Goal: Information Seeking & Learning: Learn about a topic

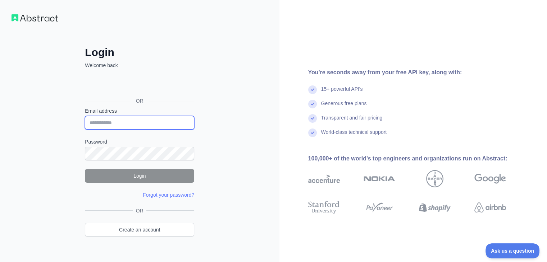
click at [98, 123] on input "Email address" at bounding box center [139, 123] width 109 height 14
type input "**********"
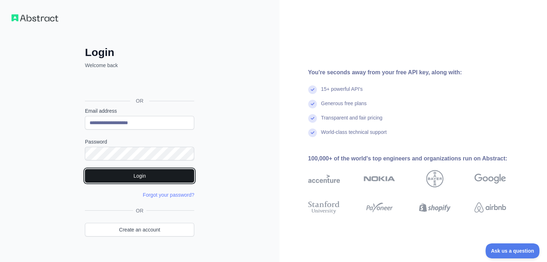
click at [134, 178] on button "Login" at bounding box center [139, 176] width 109 height 14
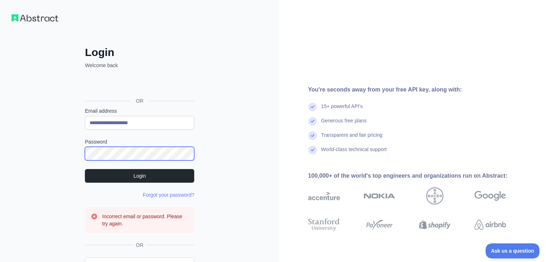
scroll to position [46, 0]
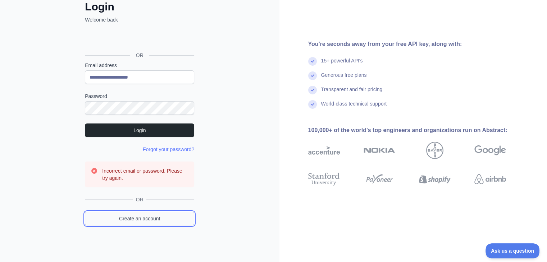
click at [151, 221] on link "Create an account" at bounding box center [139, 219] width 109 height 14
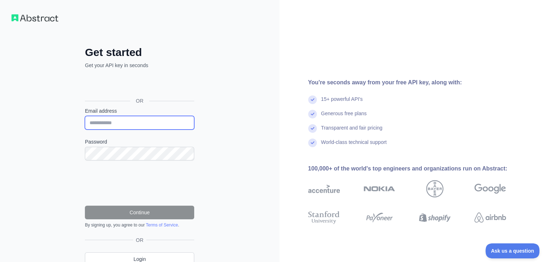
click at [132, 120] on input "Email address" at bounding box center [139, 123] width 109 height 14
type input "**********"
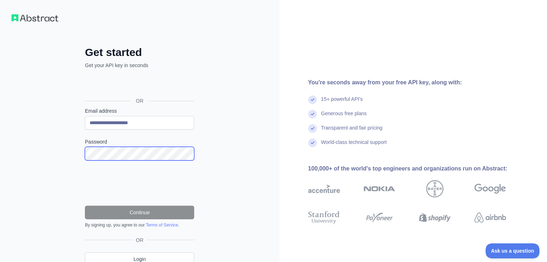
scroll to position [32, 0]
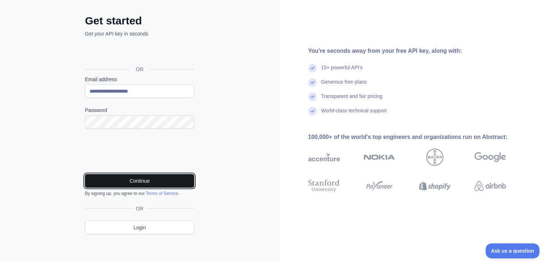
click at [125, 184] on button "Continue" at bounding box center [139, 181] width 109 height 14
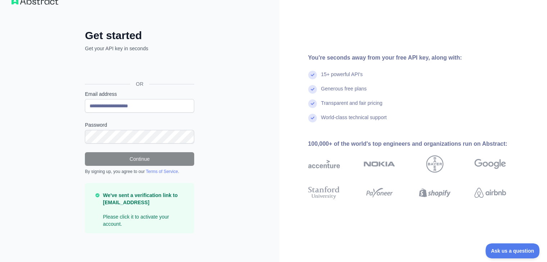
scroll to position [9, 0]
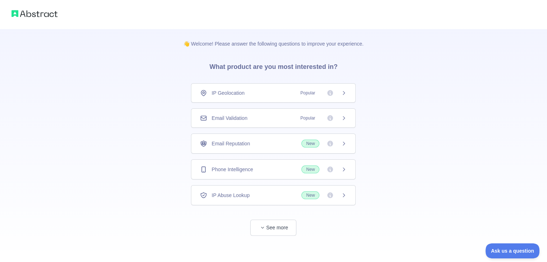
click at [310, 166] on span "New" at bounding box center [310, 170] width 18 height 8
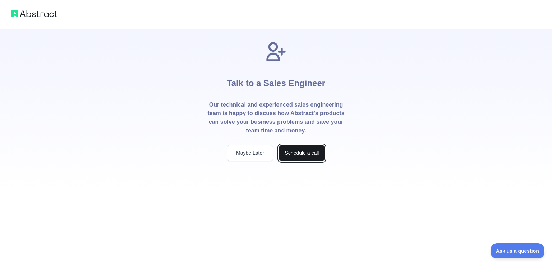
click at [304, 158] on button "Schedule a call" at bounding box center [302, 153] width 46 height 16
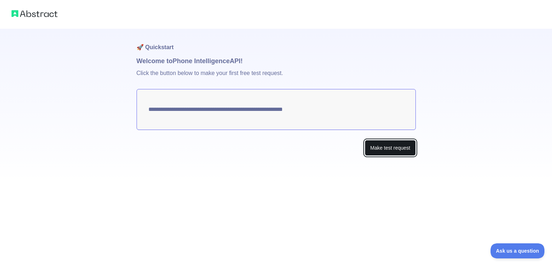
click at [397, 144] on button "Make test request" at bounding box center [390, 148] width 51 height 16
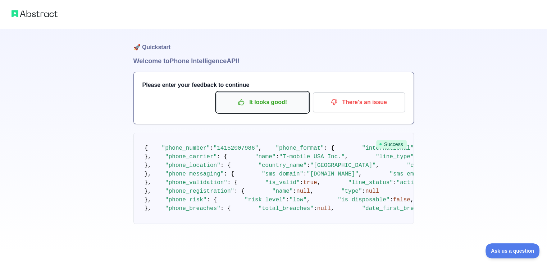
click at [266, 109] on button "It looks good!" at bounding box center [262, 102] width 92 height 20
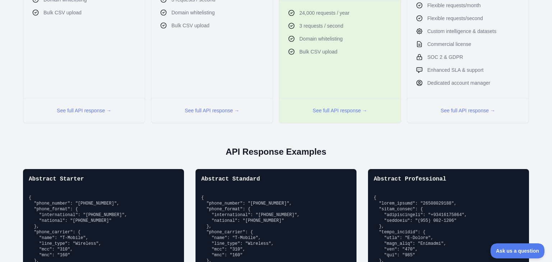
scroll to position [380, 0]
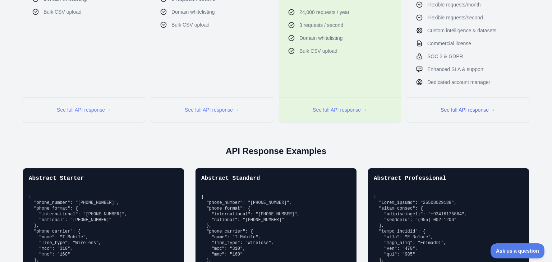
click at [455, 110] on button "See full API response →" at bounding box center [468, 109] width 55 height 7
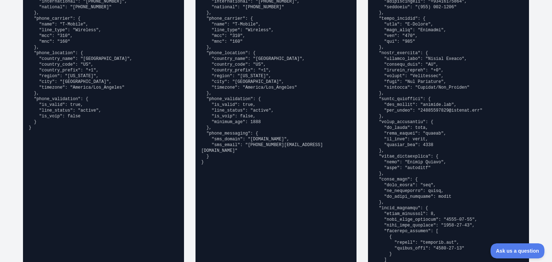
scroll to position [594, 0]
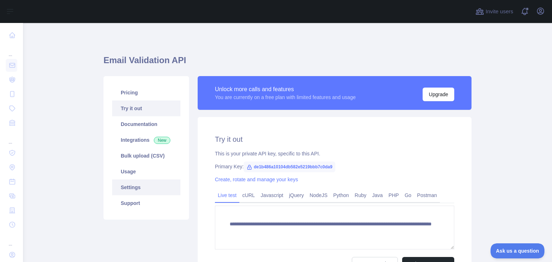
scroll to position [79, 0]
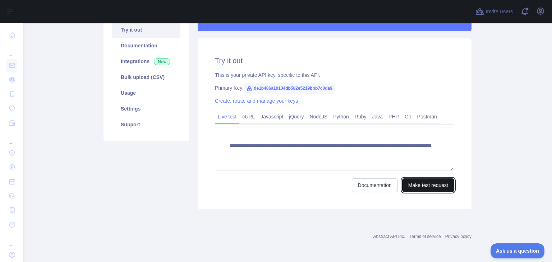
click at [425, 188] on button "Make test request" at bounding box center [428, 186] width 52 height 14
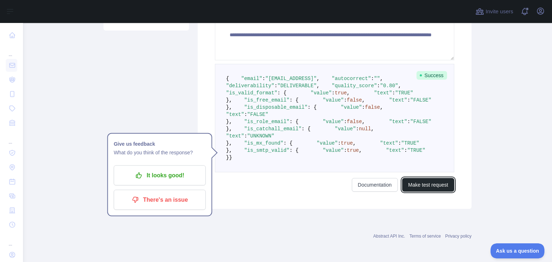
scroll to position [198, 0]
drag, startPoint x: 238, startPoint y: 192, endPoint x: 273, endPoint y: 193, distance: 35.3
click at [273, 125] on span ""is_role_email"" at bounding box center [266, 122] width 45 height 6
copy span "is_role_email"
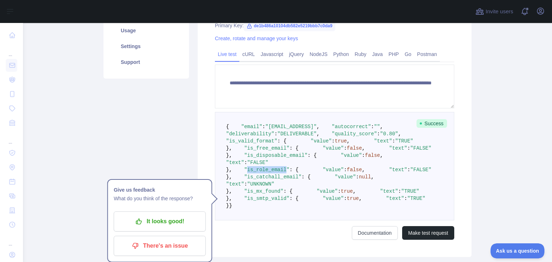
scroll to position [0, 0]
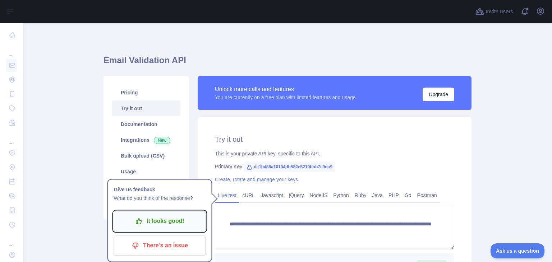
click at [151, 222] on p "It looks good!" at bounding box center [159, 221] width 81 height 12
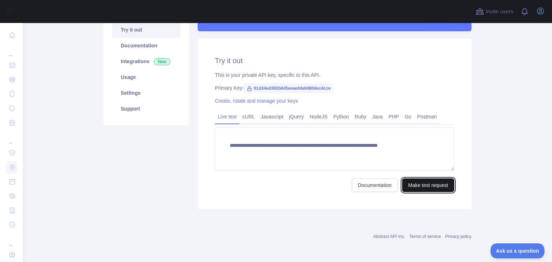
click at [421, 189] on button "Make test request" at bounding box center [428, 186] width 52 height 14
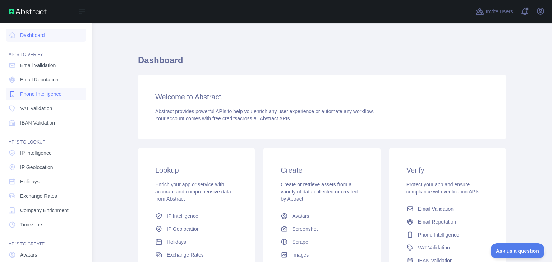
click at [40, 91] on span "Phone Intelligence" at bounding box center [40, 94] width 41 height 7
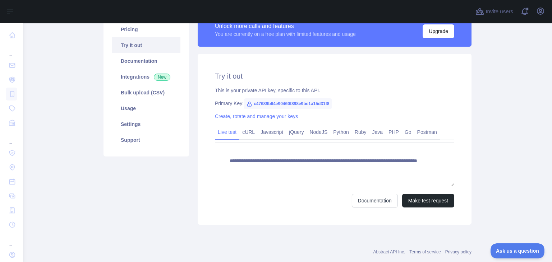
scroll to position [64, 0]
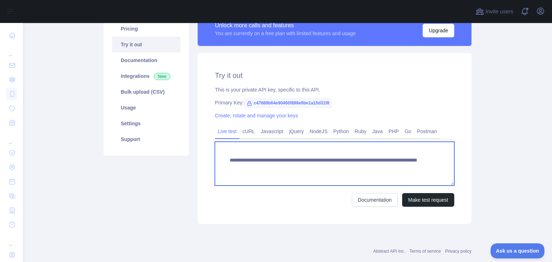
click at [384, 166] on textarea "**********" at bounding box center [334, 164] width 239 height 44
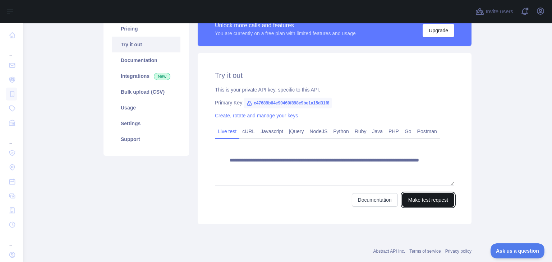
click at [411, 201] on button "Make test request" at bounding box center [428, 200] width 52 height 14
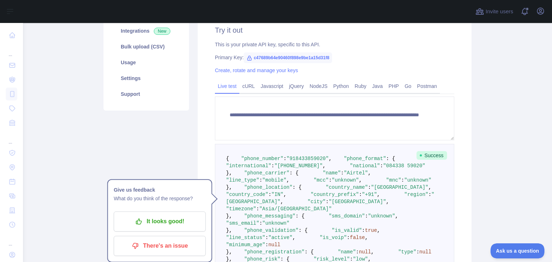
scroll to position [110, 0]
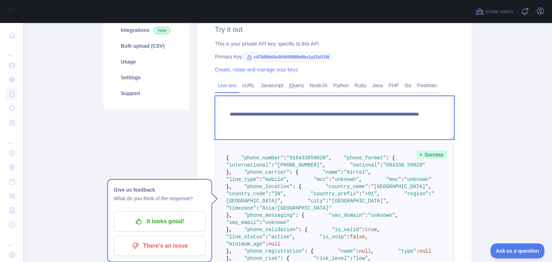
click at [358, 122] on textarea "**********" at bounding box center [334, 118] width 239 height 44
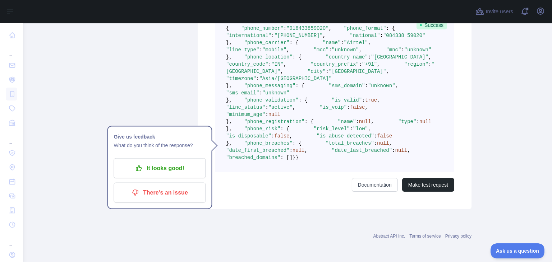
scroll to position [433, 0]
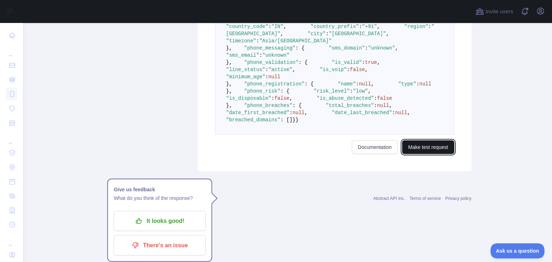
click at [425, 154] on button "Make test request" at bounding box center [428, 148] width 52 height 14
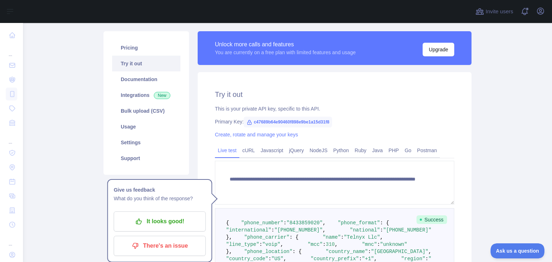
scroll to position [45, 0]
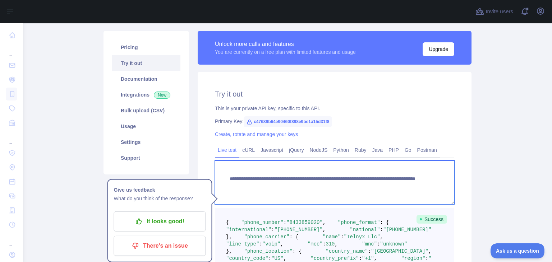
click at [353, 189] on textarea "**********" at bounding box center [334, 183] width 239 height 44
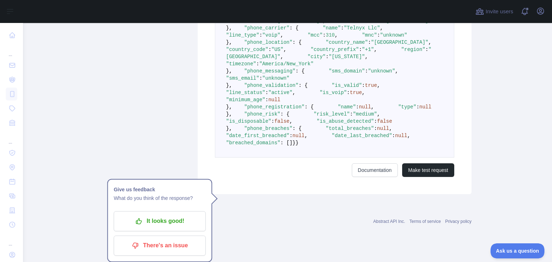
scroll to position [416, 0]
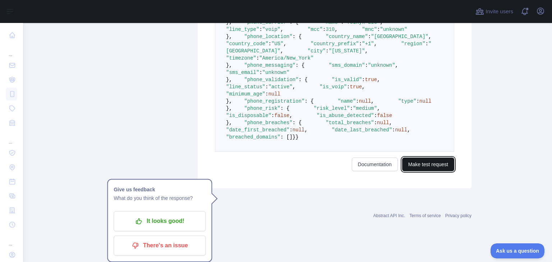
click at [422, 171] on button "Make test request" at bounding box center [428, 165] width 52 height 14
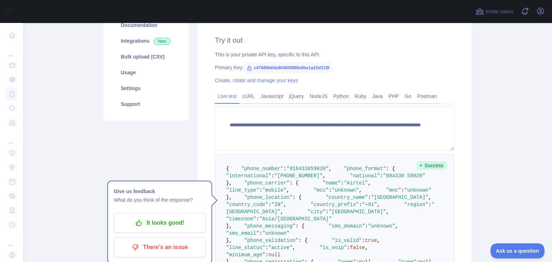
scroll to position [103, 0]
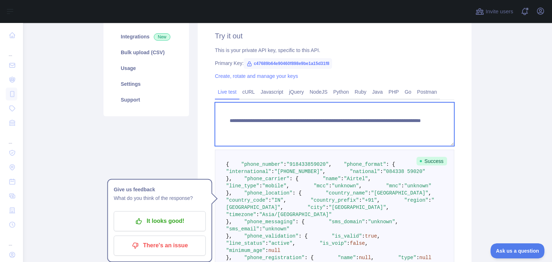
click at [388, 129] on textarea "**********" at bounding box center [334, 124] width 239 height 44
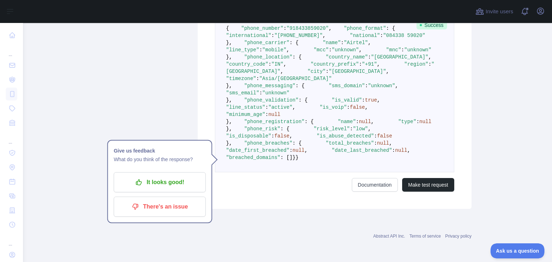
scroll to position [433, 0]
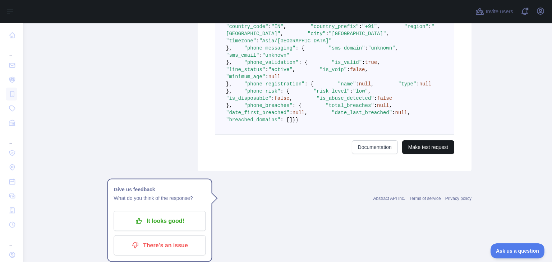
type textarea "**********"
click at [432, 154] on button "Make test request" at bounding box center [428, 148] width 52 height 14
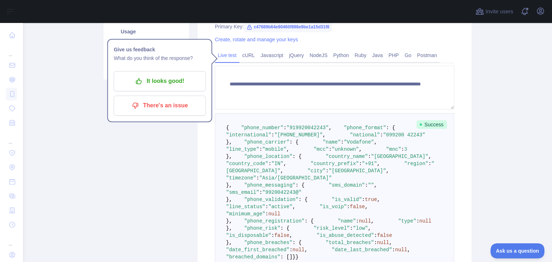
scroll to position [0, 0]
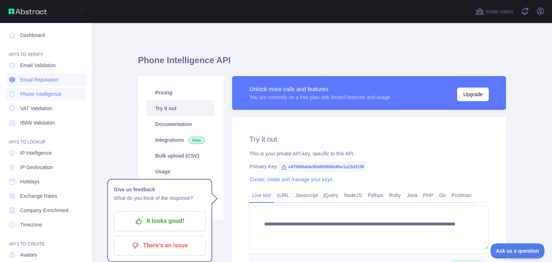
click at [43, 77] on span "Email Reputation" at bounding box center [39, 79] width 38 height 7
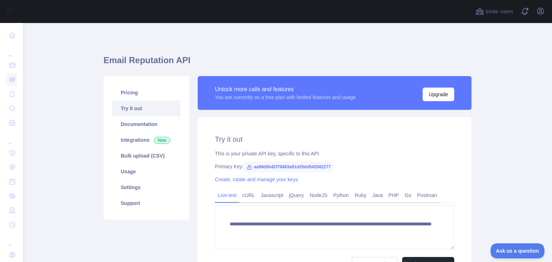
scroll to position [79, 0]
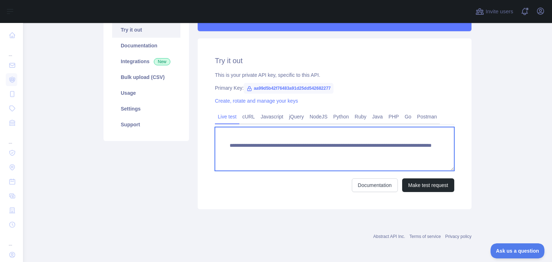
click at [406, 154] on textarea "**********" at bounding box center [334, 149] width 239 height 44
type textarea "**********"
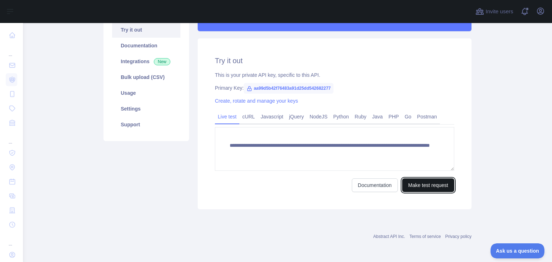
click at [413, 184] on button "Make test request" at bounding box center [428, 186] width 52 height 14
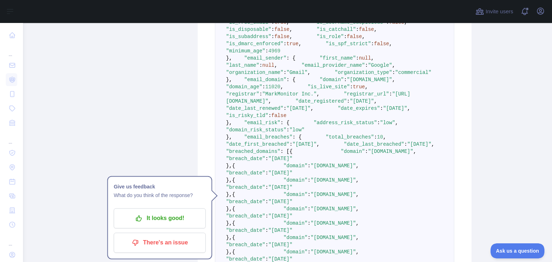
scroll to position [305, 0]
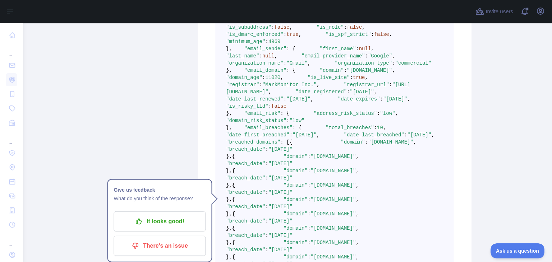
click at [291, 152] on pre "{ "email_address" : "topendra11@gmail.com" , "email_deliverability" : { "status…" at bounding box center [334, 124] width 239 height 353
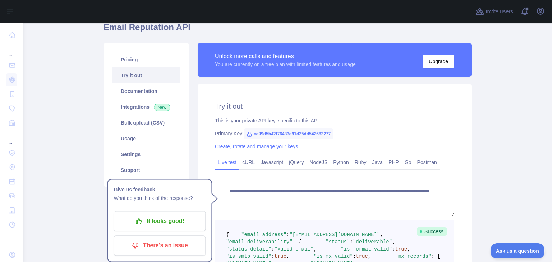
scroll to position [0, 0]
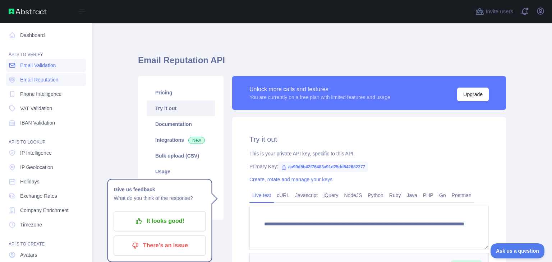
click at [37, 65] on span "Email Validation" at bounding box center [38, 65] width 36 height 7
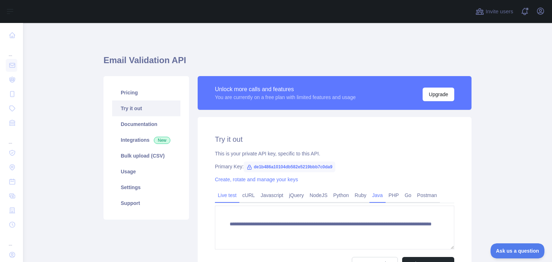
scroll to position [79, 0]
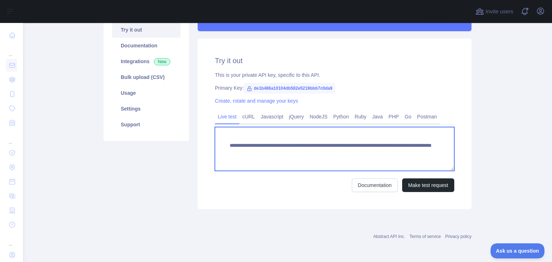
click at [408, 156] on textarea "**********" at bounding box center [334, 149] width 239 height 44
type textarea "**********"
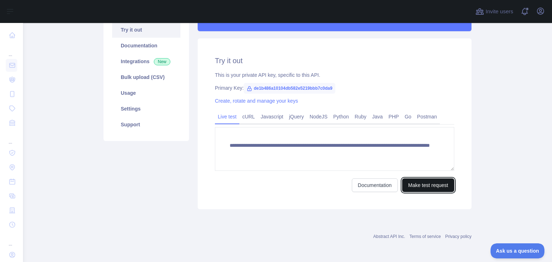
click at [418, 182] on button "Make test request" at bounding box center [428, 186] width 52 height 14
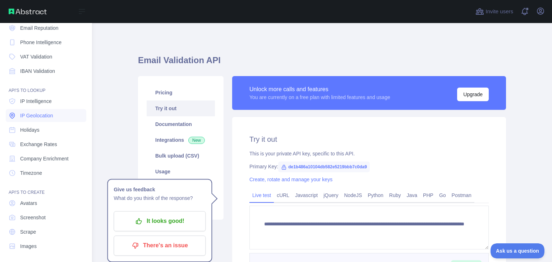
scroll to position [54, 0]
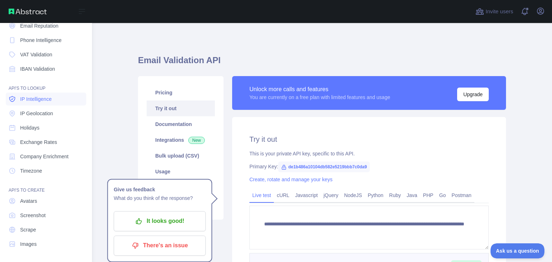
click at [37, 97] on span "IP Intelligence" at bounding box center [36, 99] width 32 height 7
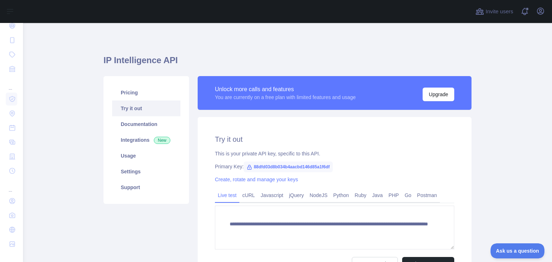
scroll to position [79, 0]
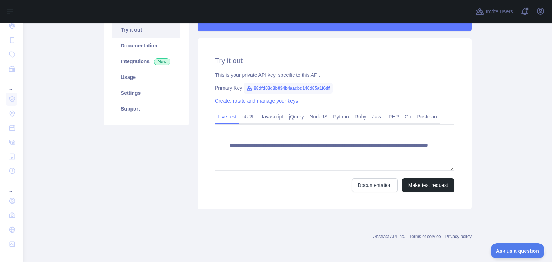
click at [420, 177] on form "**********" at bounding box center [334, 159] width 239 height 65
click at [418, 186] on button "Make test request" at bounding box center [428, 186] width 52 height 14
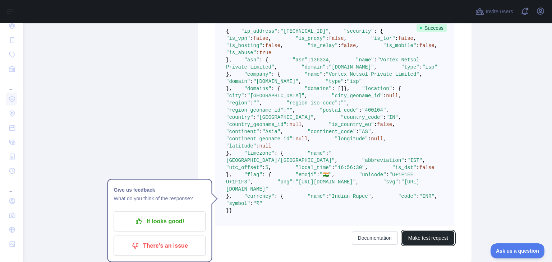
scroll to position [240, 0]
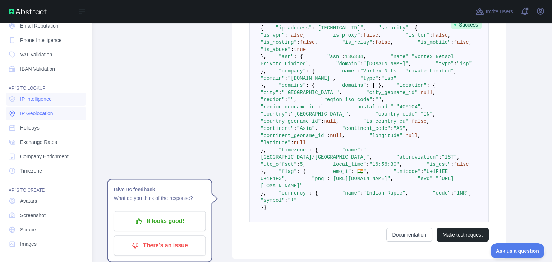
click at [42, 114] on span "IP Geolocation" at bounding box center [36, 113] width 33 height 7
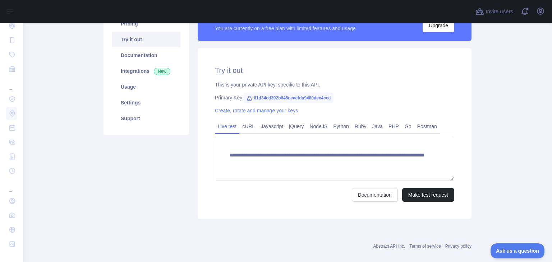
scroll to position [70, 0]
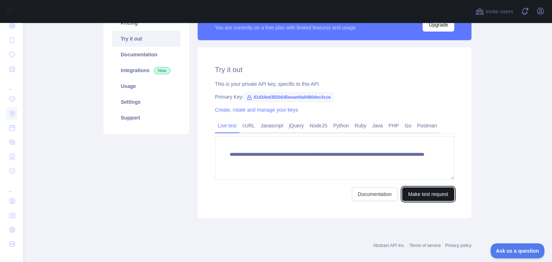
click at [429, 194] on button "Make test request" at bounding box center [428, 195] width 52 height 14
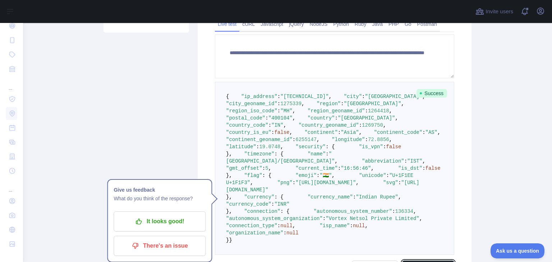
scroll to position [0, 0]
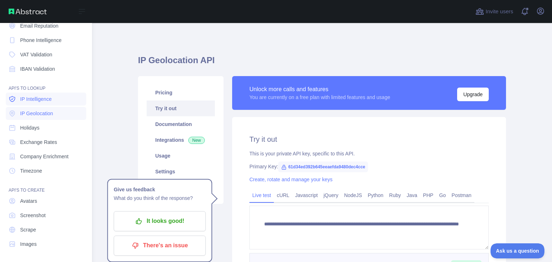
click at [42, 97] on span "IP Intelligence" at bounding box center [36, 99] width 32 height 7
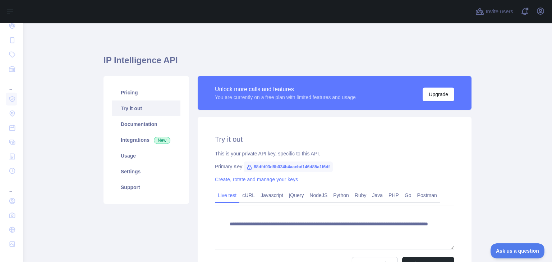
scroll to position [79, 0]
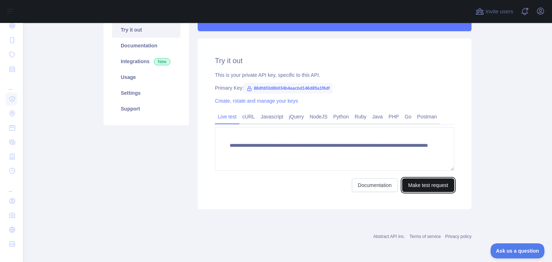
click at [425, 182] on button "Make test request" at bounding box center [428, 186] width 52 height 14
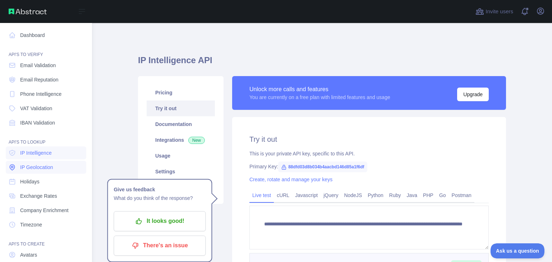
scroll to position [0, 0]
click at [24, 125] on span "IBAN Validation" at bounding box center [37, 122] width 35 height 7
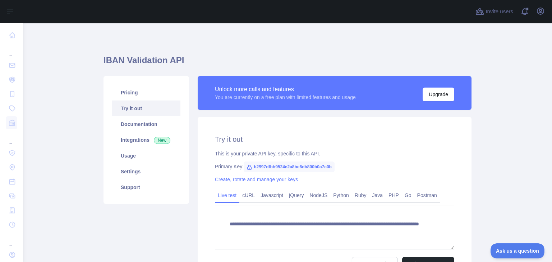
scroll to position [79, 0]
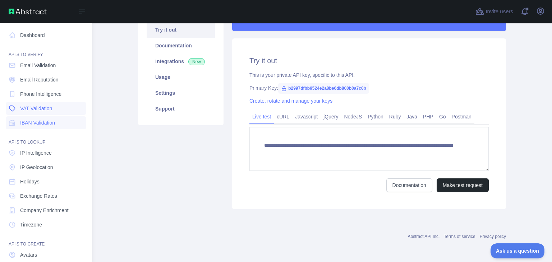
click at [32, 107] on span "VAT Validation" at bounding box center [36, 108] width 32 height 7
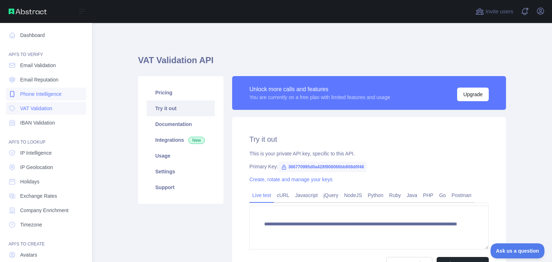
click at [40, 91] on span "Phone Intelligence" at bounding box center [40, 94] width 41 height 7
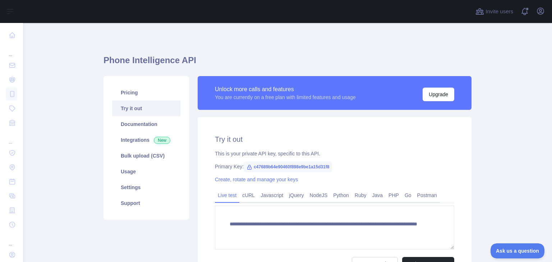
scroll to position [79, 0]
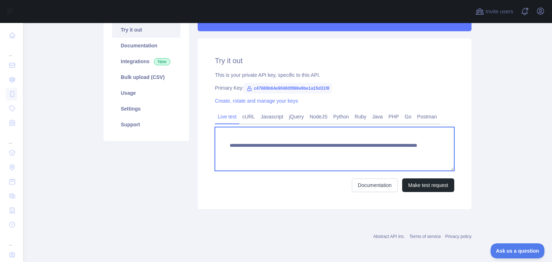
click at [388, 158] on textarea "**********" at bounding box center [334, 149] width 239 height 44
click at [388, 156] on textarea "**********" at bounding box center [334, 149] width 239 height 44
type textarea "**********"
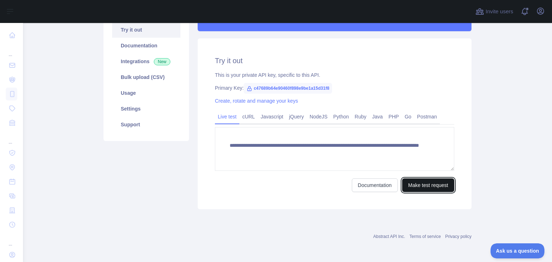
click at [416, 184] on button "Make test request" at bounding box center [428, 186] width 52 height 14
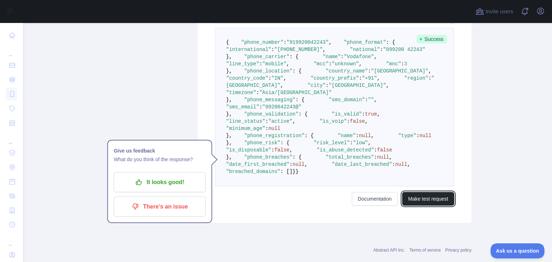
scroll to position [215, 0]
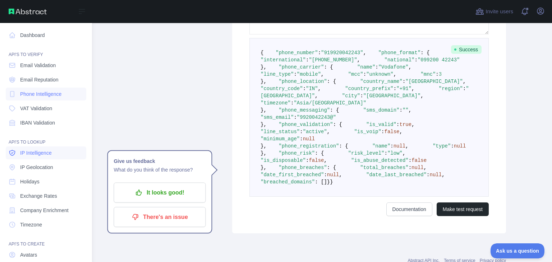
click at [36, 157] on link "IP Intelligence" at bounding box center [46, 153] width 80 height 13
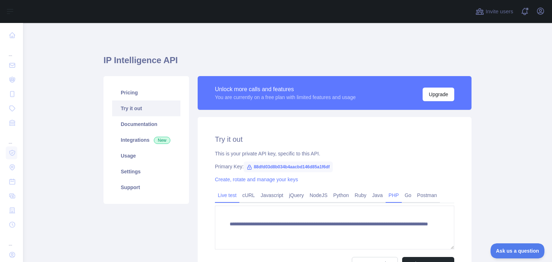
scroll to position [36, 0]
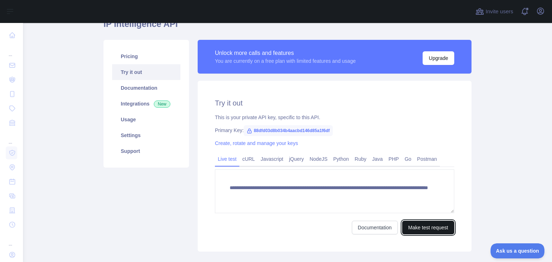
click at [428, 229] on button "Make test request" at bounding box center [428, 228] width 52 height 14
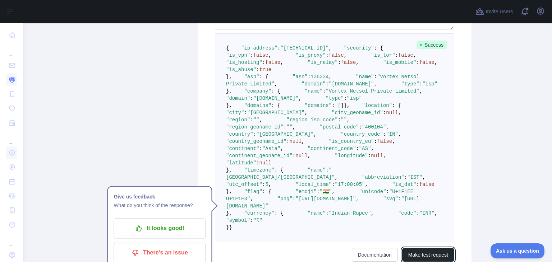
scroll to position [216, 0]
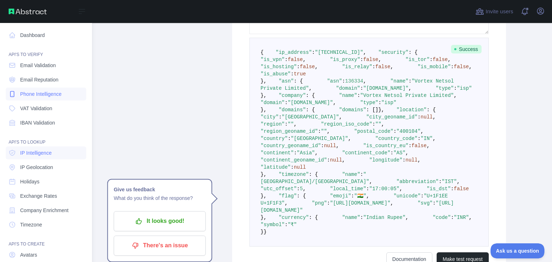
click at [42, 97] on span "Phone Intelligence" at bounding box center [40, 94] width 41 height 7
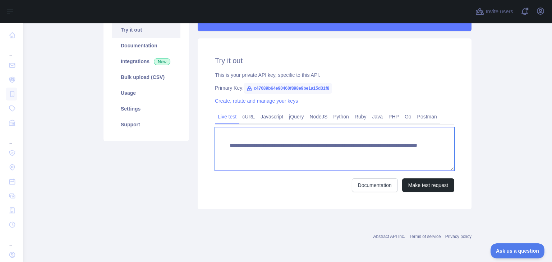
click at [383, 160] on textarea "**********" at bounding box center [334, 149] width 239 height 44
click at [380, 154] on textarea "**********" at bounding box center [334, 149] width 239 height 44
type textarea "**********"
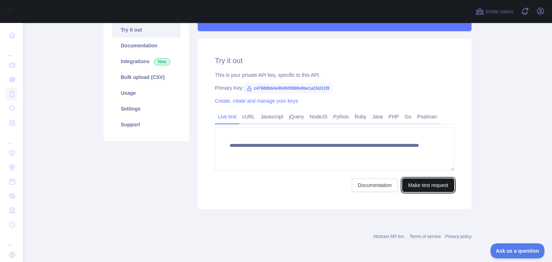
click at [419, 186] on button "Make test request" at bounding box center [428, 186] width 52 height 14
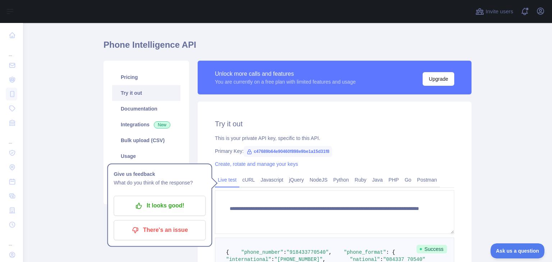
scroll to position [0, 0]
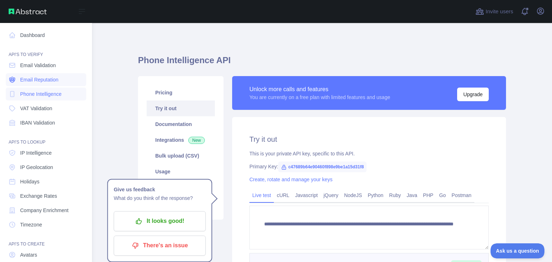
click at [39, 74] on link "Email Reputation" at bounding box center [46, 79] width 80 height 13
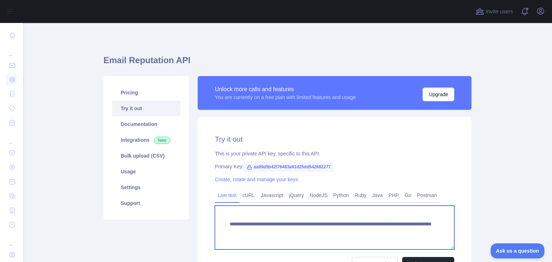
click at [411, 230] on textarea "**********" at bounding box center [334, 228] width 239 height 44
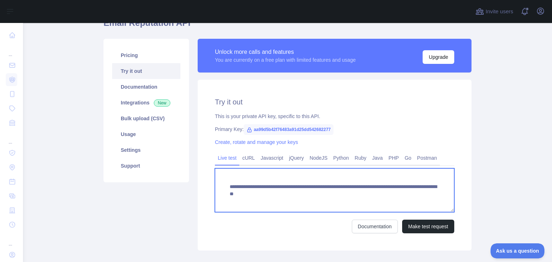
scroll to position [38, 0]
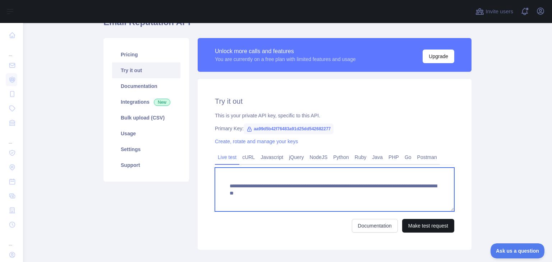
type textarea "**********"
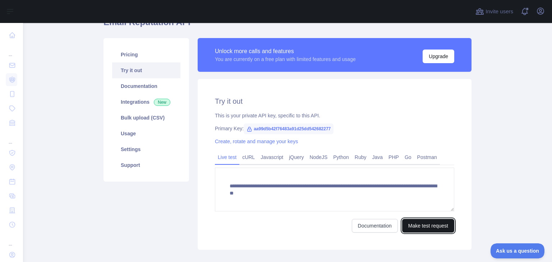
click at [423, 227] on button "Make test request" at bounding box center [428, 226] width 52 height 14
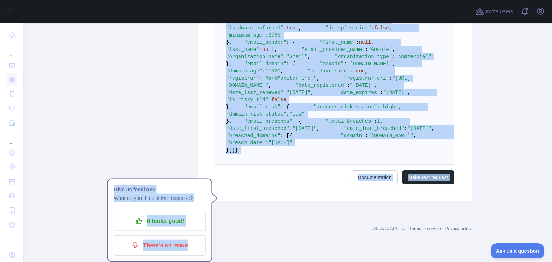
scroll to position [548, 0]
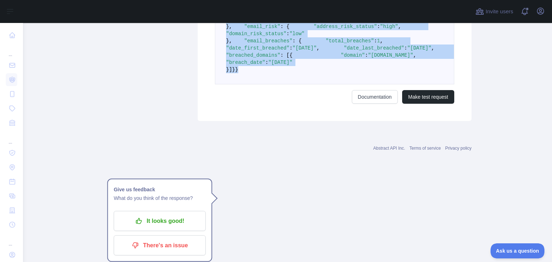
drag, startPoint x: 220, startPoint y: 69, endPoint x: 265, endPoint y: 162, distance: 103.5
copy code "{ "email_address" : "ronakkalantre003@gmail.com" , "email_deliverability" : { "…"
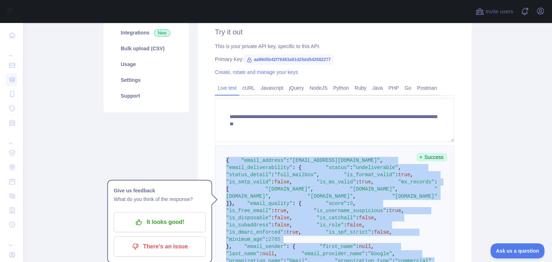
scroll to position [107, 0]
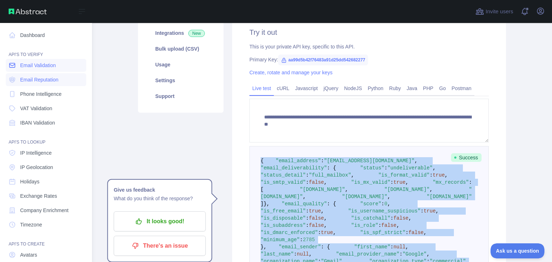
click at [37, 68] on span "Email Validation" at bounding box center [38, 65] width 36 height 7
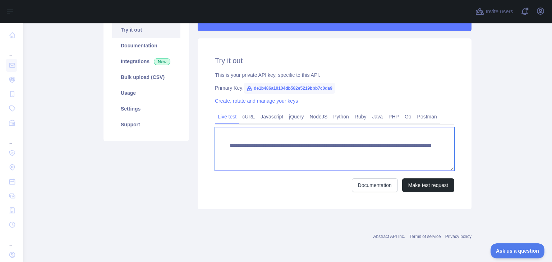
click at [411, 155] on textarea "**********" at bounding box center [334, 149] width 239 height 44
type textarea "**********"
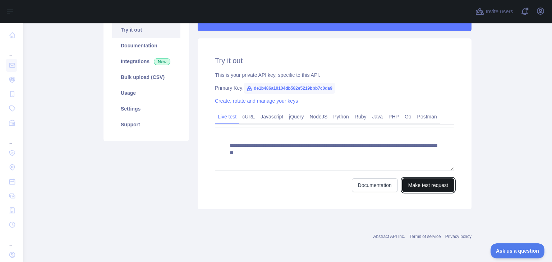
click at [428, 191] on button "Make test request" at bounding box center [428, 186] width 52 height 14
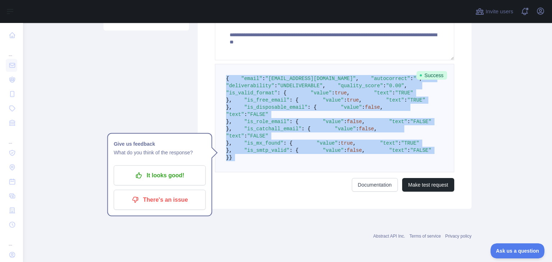
scroll to position [277, 0]
drag, startPoint x: 221, startPoint y: 78, endPoint x: 253, endPoint y: 232, distance: 157.8
click at [253, 172] on pre "{ "email" : "ronakkalantre003@gmail.com" , "autocorrect" : "" , "deliverability…" at bounding box center [334, 118] width 239 height 109
copy code "{ "email" : "ronakkalantre003@gmail.com" , "autocorrect" : "" , "deliverability…"
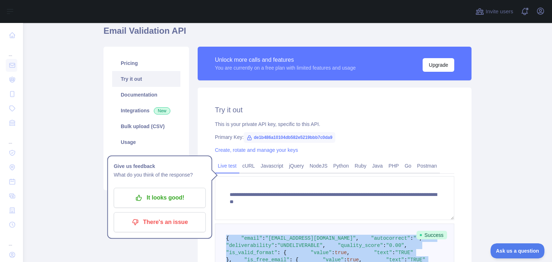
scroll to position [0, 0]
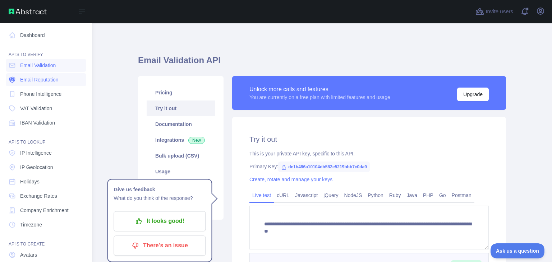
click at [25, 80] on span "Email Reputation" at bounding box center [39, 79] width 38 height 7
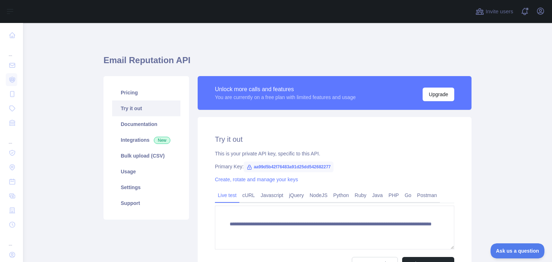
scroll to position [79, 0]
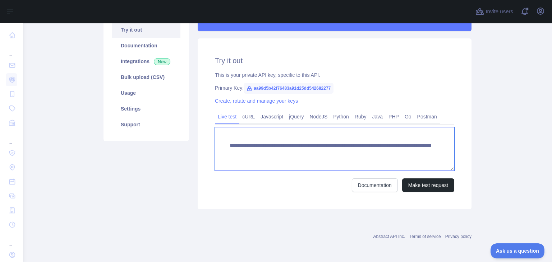
click at [408, 154] on textarea "**********" at bounding box center [334, 149] width 239 height 44
type textarea "**********"
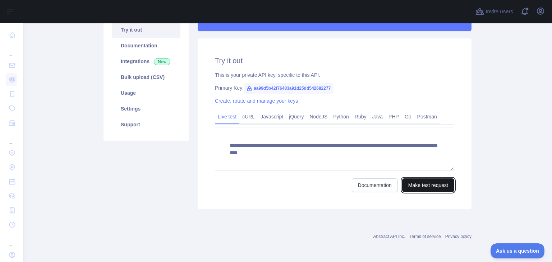
click at [431, 179] on button "Make test request" at bounding box center [428, 186] width 52 height 14
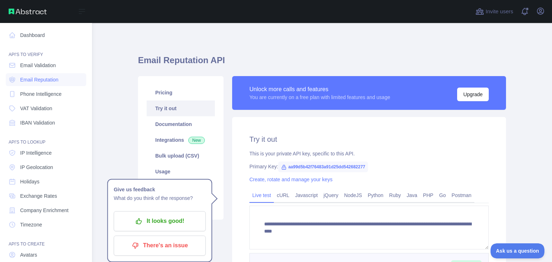
scroll to position [54, 0]
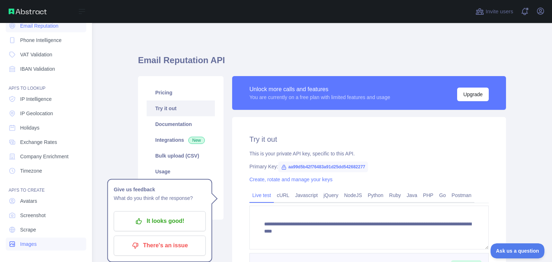
click at [28, 244] on span "Images" at bounding box center [28, 244] width 17 height 7
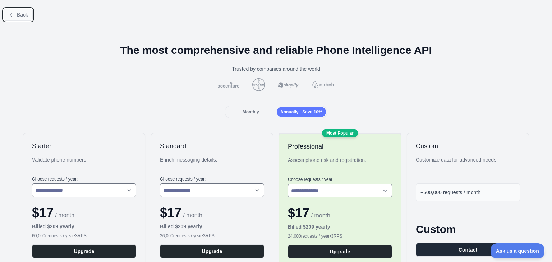
click at [23, 14] on span "Back" at bounding box center [22, 15] width 11 height 6
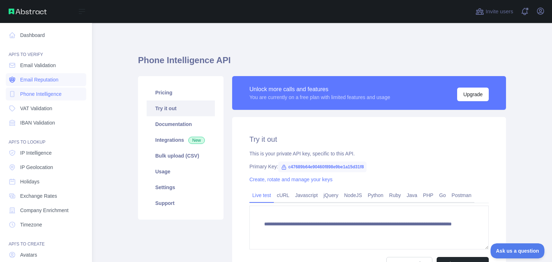
click at [42, 79] on span "Email Reputation" at bounding box center [39, 79] width 38 height 7
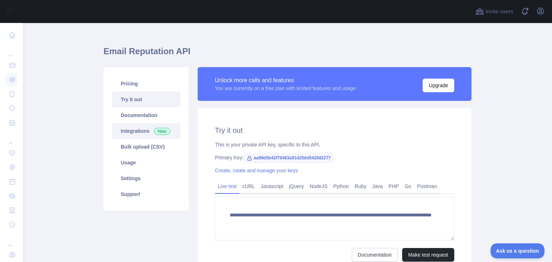
scroll to position [7, 0]
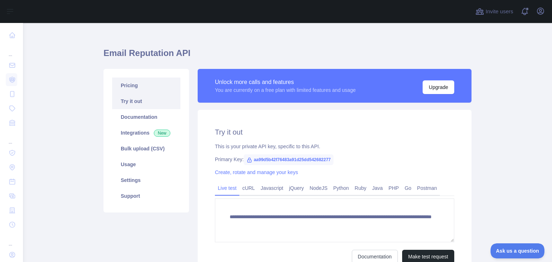
click at [133, 83] on link "Pricing" at bounding box center [146, 86] width 68 height 16
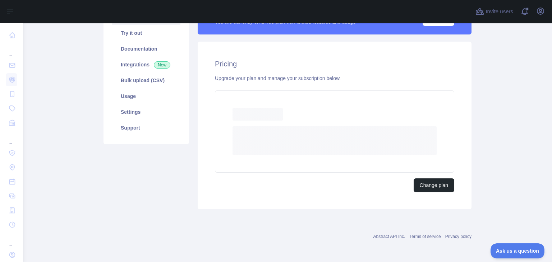
scroll to position [56, 0]
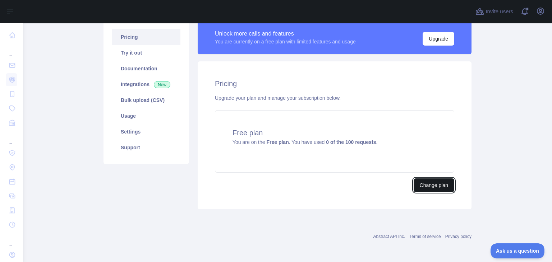
click at [450, 182] on button "Change plan" at bounding box center [434, 186] width 41 height 14
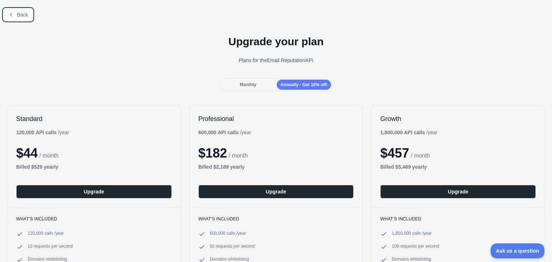
click at [8, 13] on button "Back" at bounding box center [18, 15] width 29 height 12
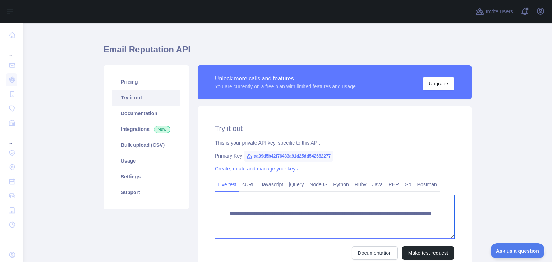
click at [407, 219] on textarea "**********" at bounding box center [334, 217] width 239 height 44
type textarea "**********"
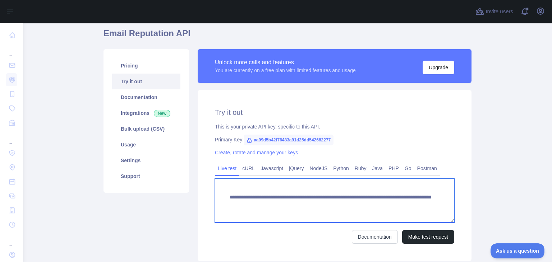
scroll to position [27, 0]
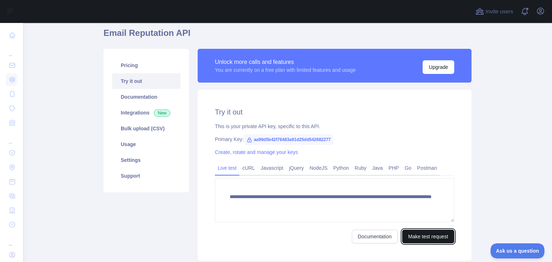
click at [421, 238] on button "Make test request" at bounding box center [428, 237] width 52 height 14
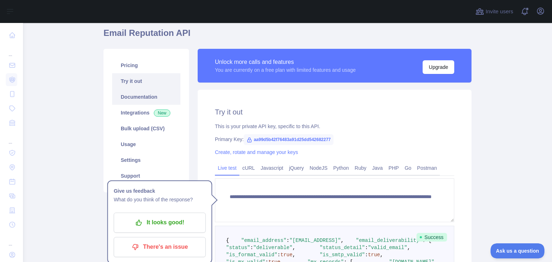
scroll to position [26, 0]
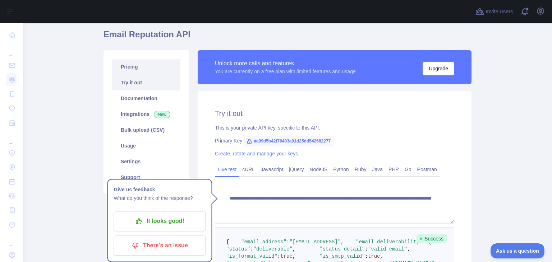
click at [126, 69] on link "Pricing" at bounding box center [146, 67] width 68 height 16
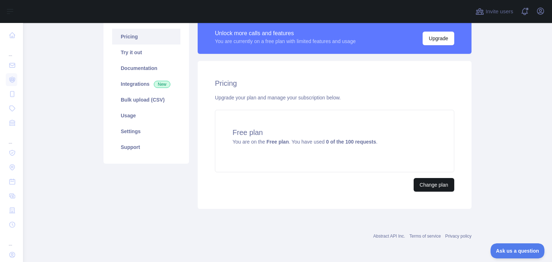
scroll to position [56, 0]
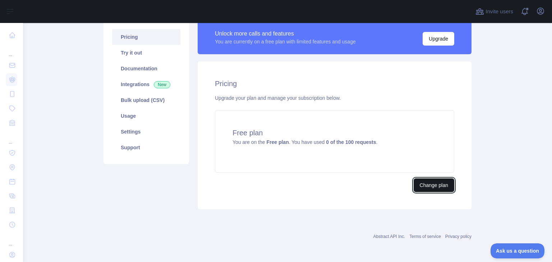
click at [434, 185] on button "Change plan" at bounding box center [434, 186] width 41 height 14
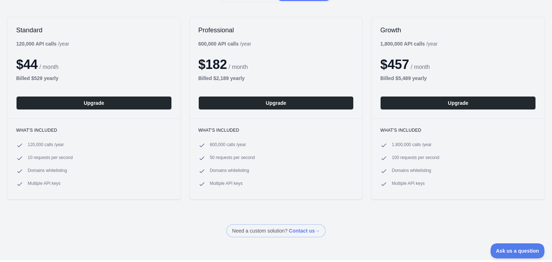
scroll to position [89, 0]
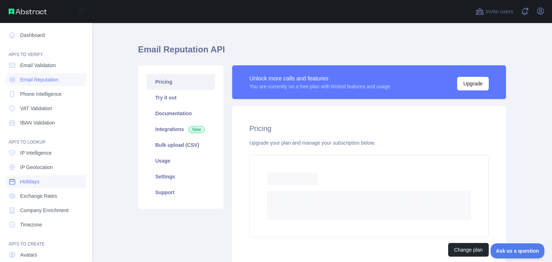
scroll to position [23, 0]
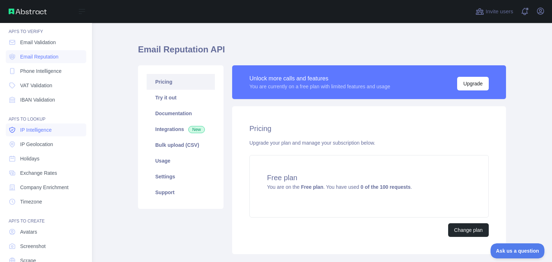
click at [25, 131] on span "IP Intelligence" at bounding box center [36, 129] width 32 height 7
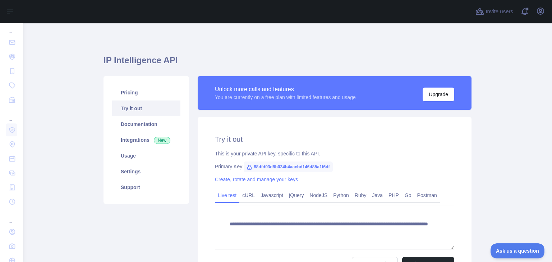
scroll to position [61, 0]
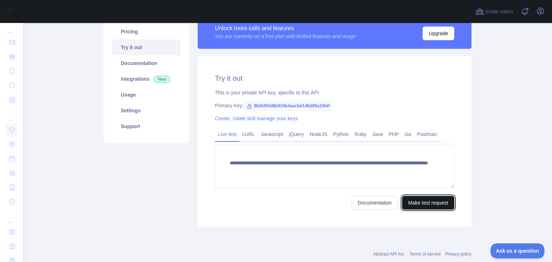
click at [429, 202] on button "Make test request" at bounding box center [428, 203] width 52 height 14
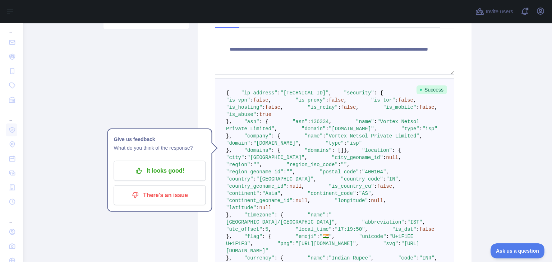
scroll to position [0, 0]
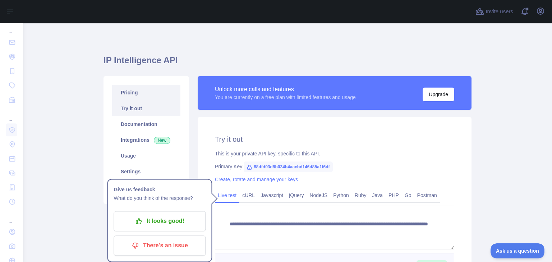
click at [132, 98] on link "Pricing" at bounding box center [146, 93] width 68 height 16
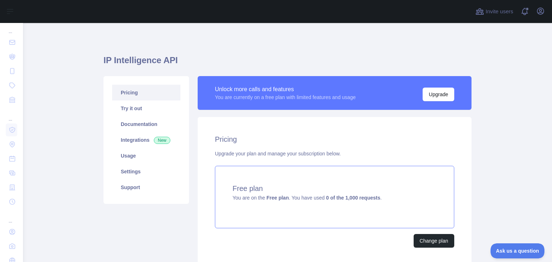
scroll to position [56, 0]
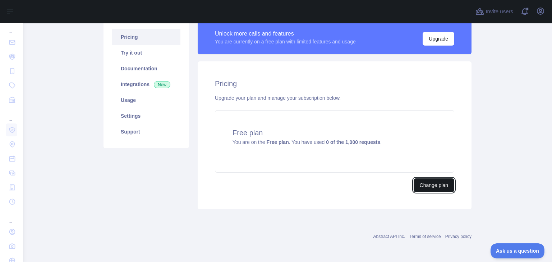
click at [449, 181] on button "Change plan" at bounding box center [434, 186] width 41 height 14
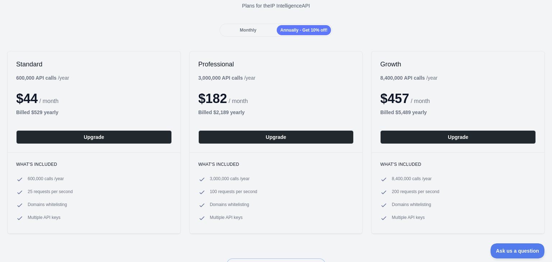
scroll to position [55, 0]
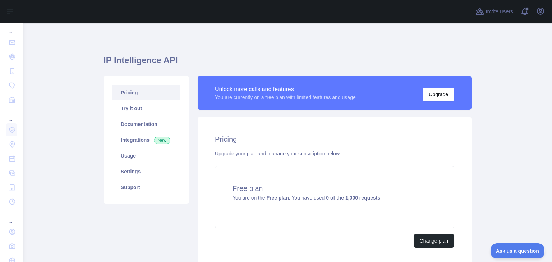
click at [130, 96] on link "Pricing" at bounding box center [146, 93] width 68 height 16
click at [431, 236] on button "Change plan" at bounding box center [434, 241] width 41 height 14
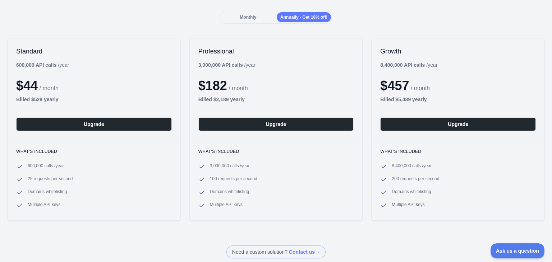
scroll to position [66, 0]
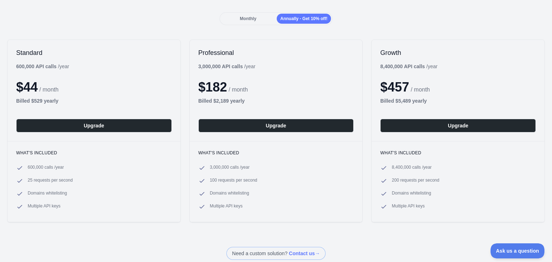
click at [248, 16] on span "Monthly" at bounding box center [248, 18] width 17 height 5
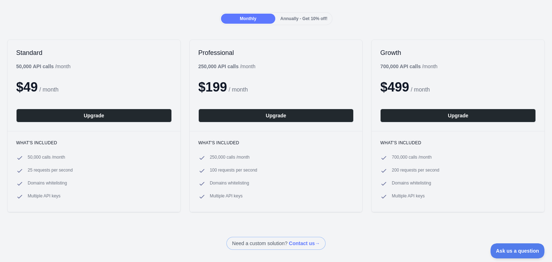
click at [307, 18] on span "Annually - Get 10% off!" at bounding box center [303, 18] width 47 height 5
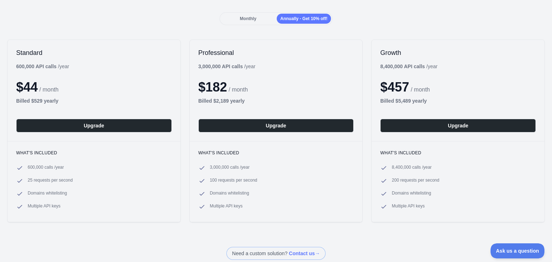
scroll to position [0, 0]
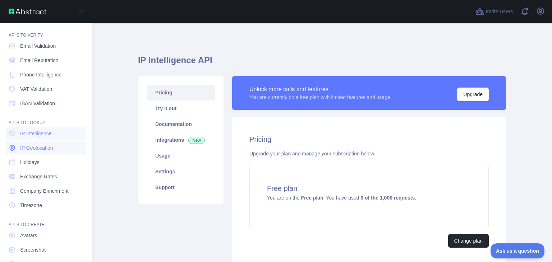
scroll to position [19, 0]
click at [37, 75] on span "Phone Intelligence" at bounding box center [40, 75] width 41 height 7
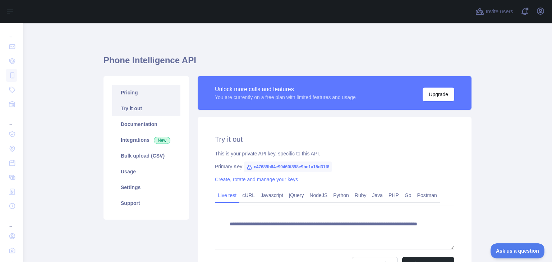
click at [128, 94] on link "Pricing" at bounding box center [146, 93] width 68 height 16
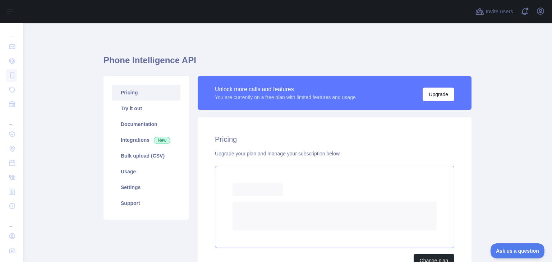
scroll to position [75, 0]
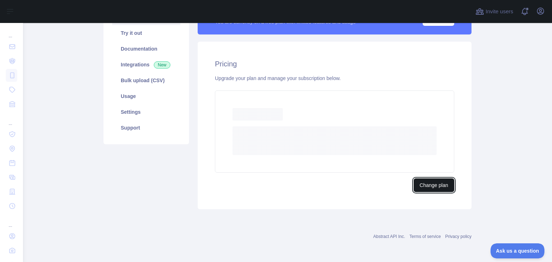
click at [428, 181] on button "Change plan" at bounding box center [434, 186] width 41 height 14
